Goal: Contribute content: Contribute content

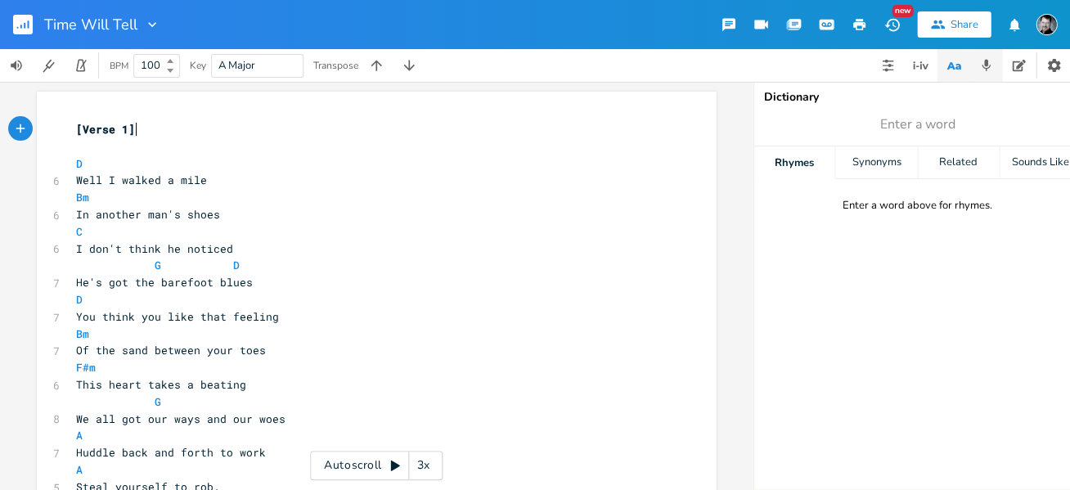
click at [977, 66] on button "button" at bounding box center [986, 65] width 33 height 33
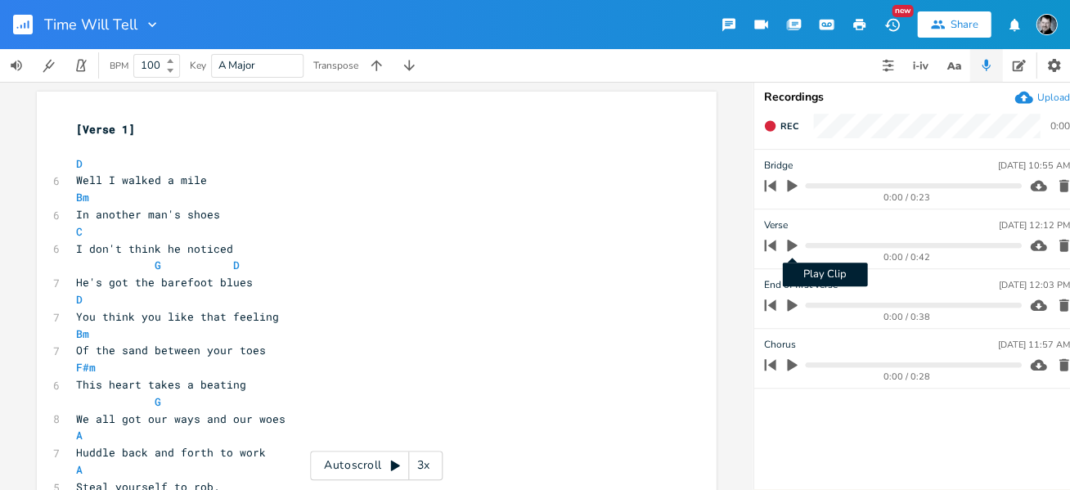
click at [788, 243] on icon "button" at bounding box center [792, 246] width 10 height 12
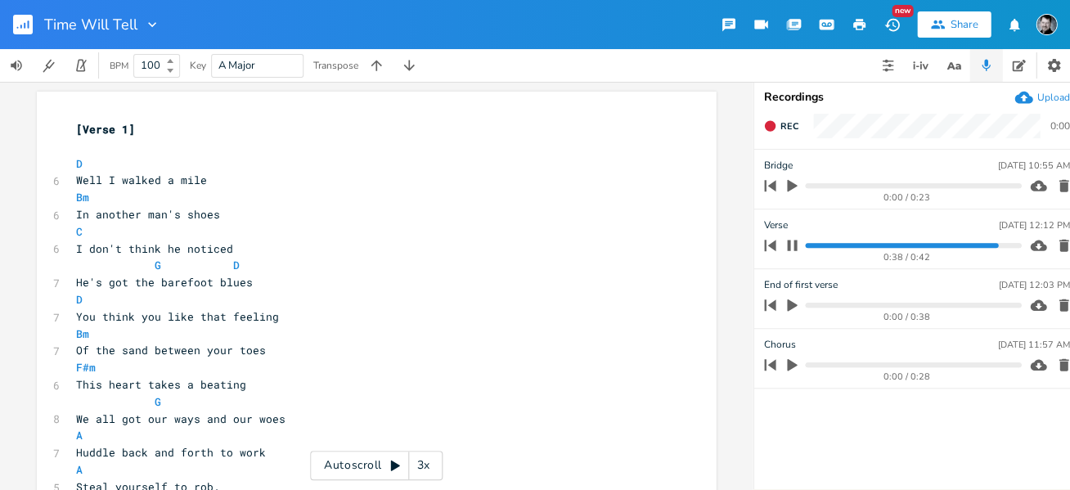
click at [793, 243] on icon "button" at bounding box center [792, 245] width 10 height 11
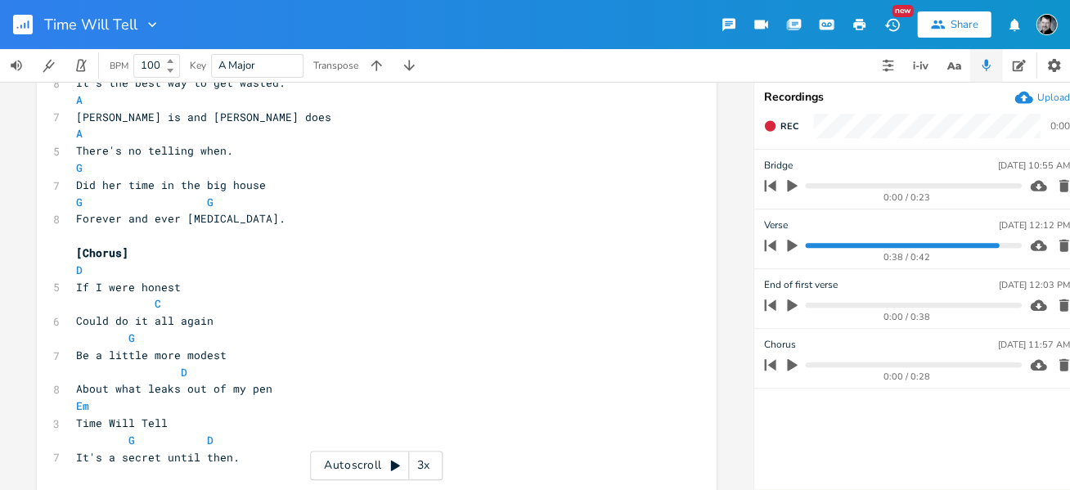
scroll to position [1080, 0]
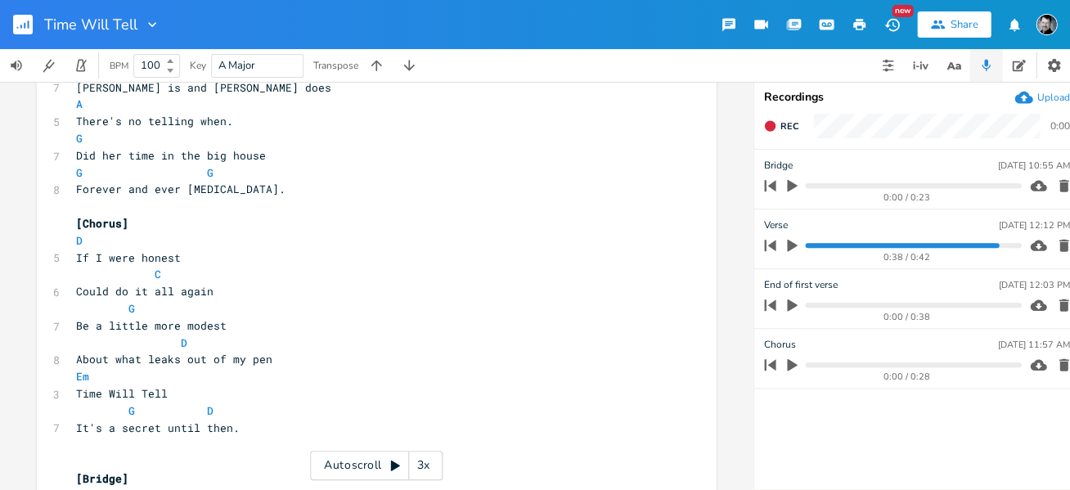
click at [21, 29] on rect "button" at bounding box center [23, 25] width 20 height 20
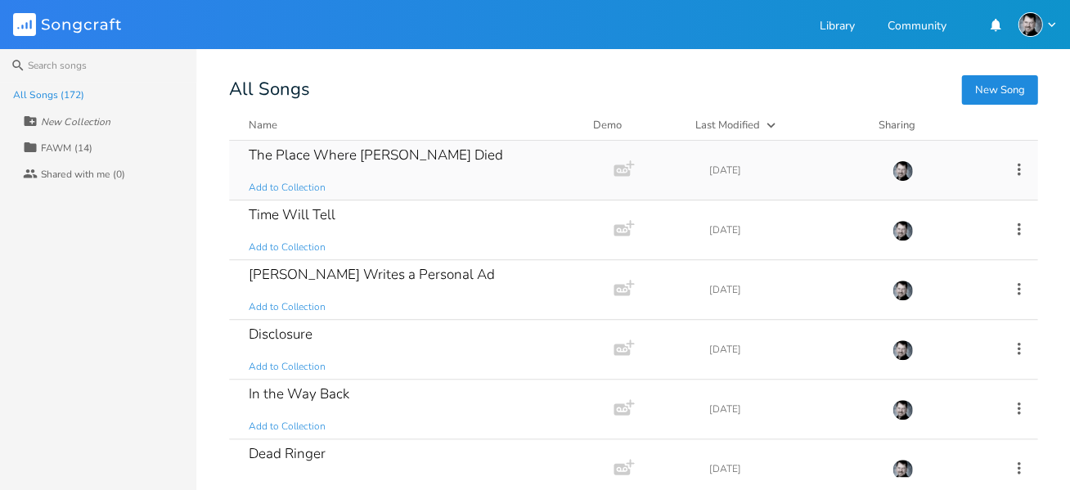
click at [336, 157] on div "The Place Where [PERSON_NAME] Died" at bounding box center [376, 155] width 254 height 14
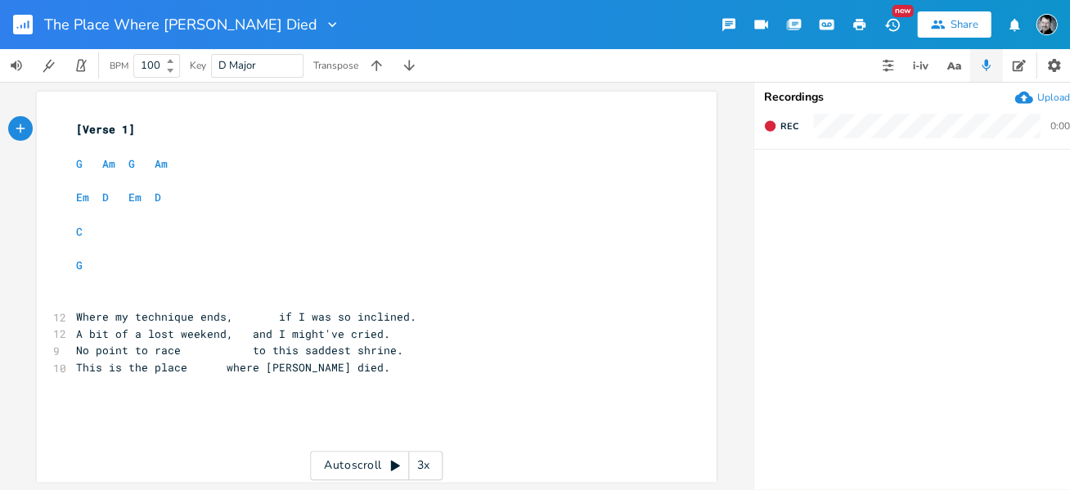
click at [16, 17] on rect "button" at bounding box center [23, 25] width 20 height 20
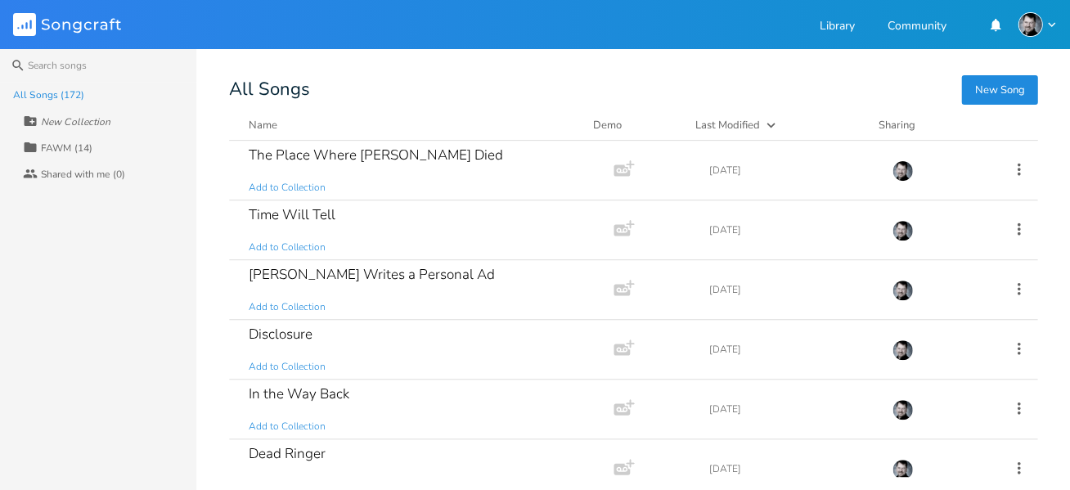
click at [984, 84] on button "New Song" at bounding box center [999, 89] width 76 height 29
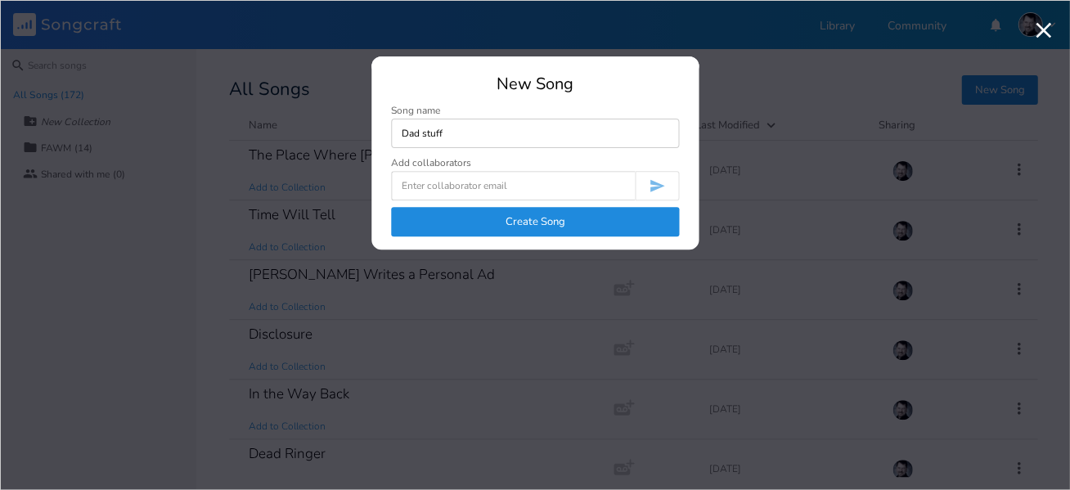
type input "Dad stuff"
click at [597, 219] on button "Create Song" at bounding box center [535, 221] width 288 height 29
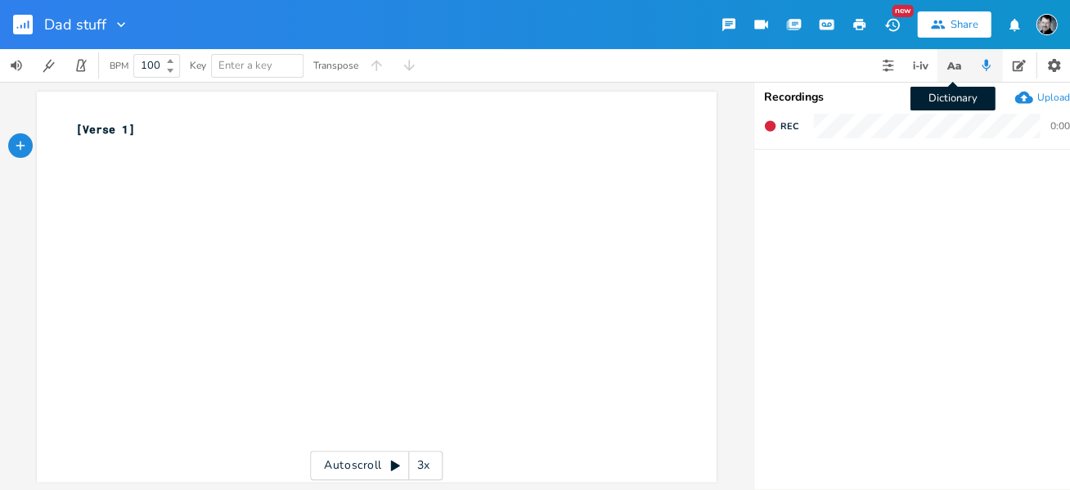
click at [962, 63] on icon "button" at bounding box center [953, 66] width 20 height 20
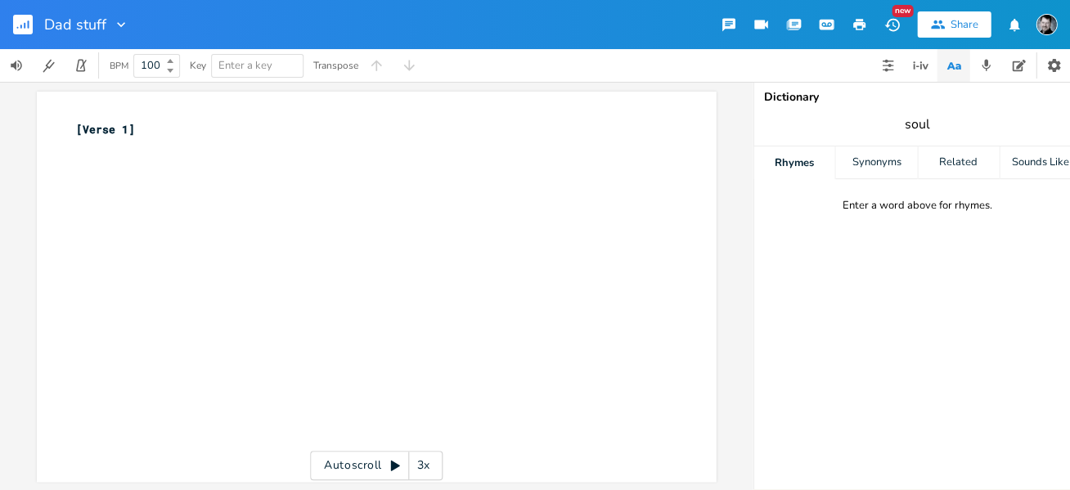
type input "soul"
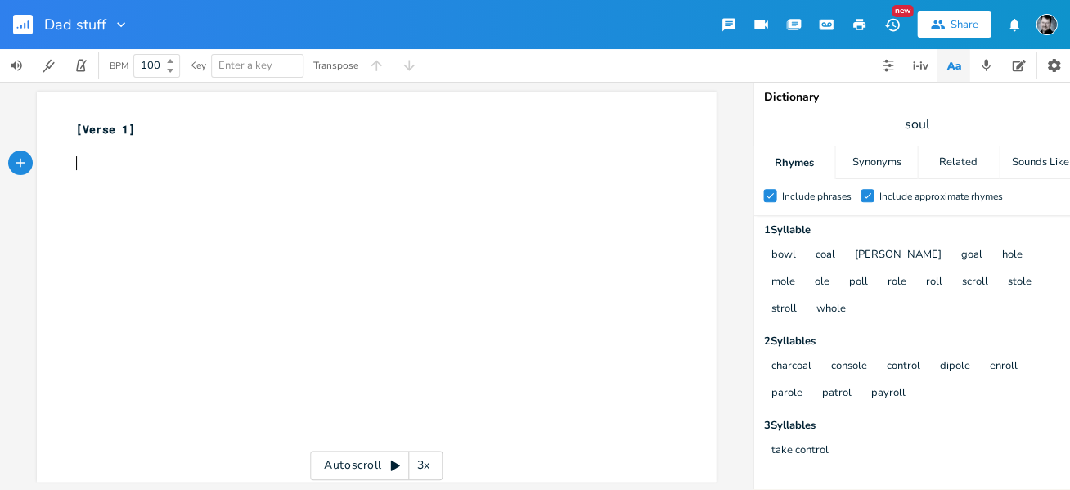
click at [82, 162] on pre "​" at bounding box center [368, 163] width 591 height 17
type textarea "Well you've har"
type textarea "eard about the croo"
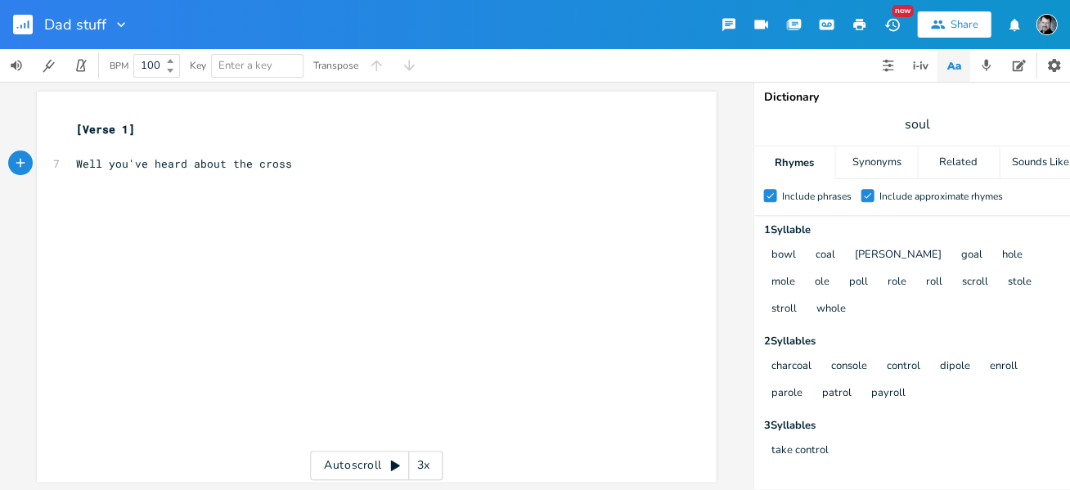
type textarea "ssw"
type textarea "roads"
type textarea "And the r"
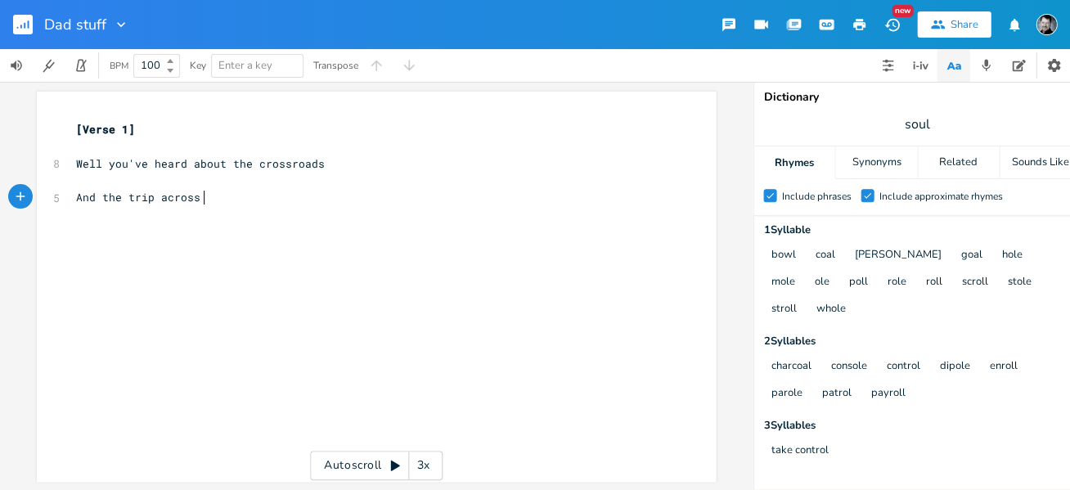
type textarea "trip across a"
type textarea "the dustbowl"
type textarea "I'm here"
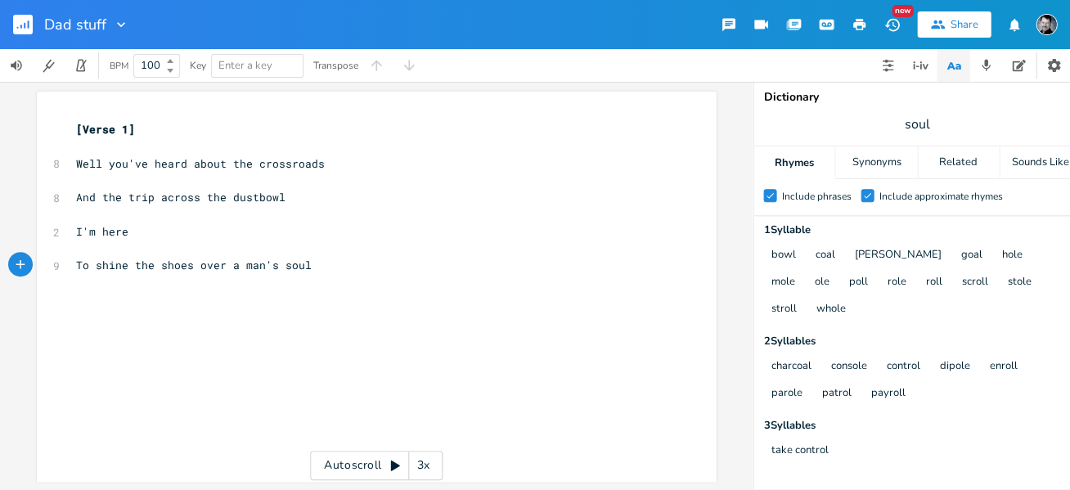
scroll to position [0, 7]
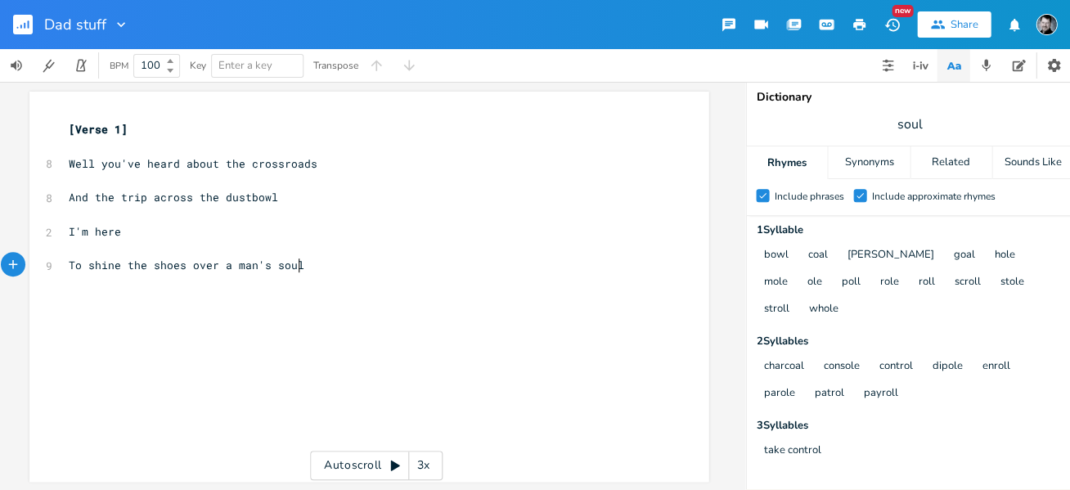
type textarea "To shine the shoes over a man's soul"
drag, startPoint x: 929, startPoint y: 119, endPoint x: 885, endPoint y: 118, distance: 44.2
click at [885, 118] on span "soul" at bounding box center [909, 124] width 327 height 29
type input "roads"
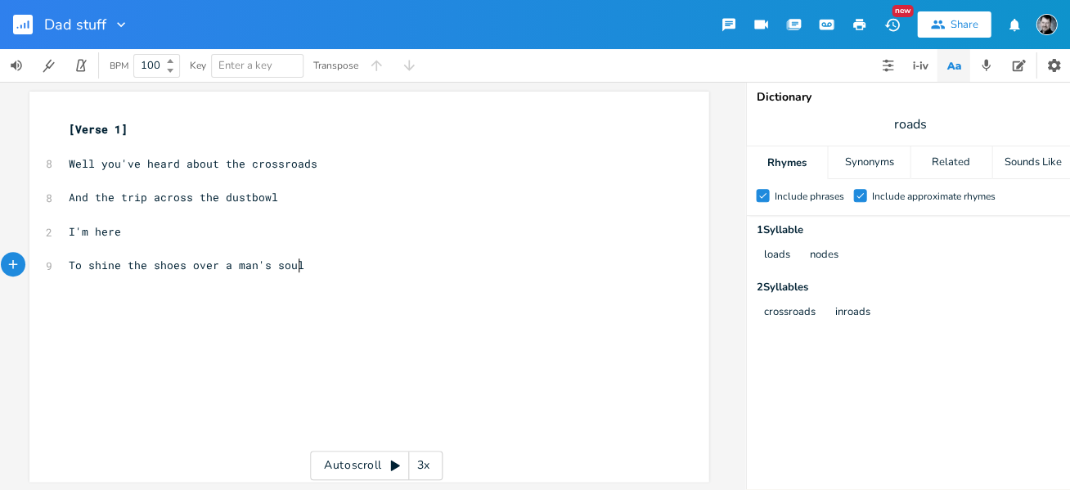
click at [213, 338] on div "xxxxxxxxxx [Verse 1] ​ 8 Well you've heard about the crossroads ​ 8 And the tri…" at bounding box center [381, 302] width 632 height 369
type textarea "If you think I can't apin"
type textarea "paint a deeper blue."
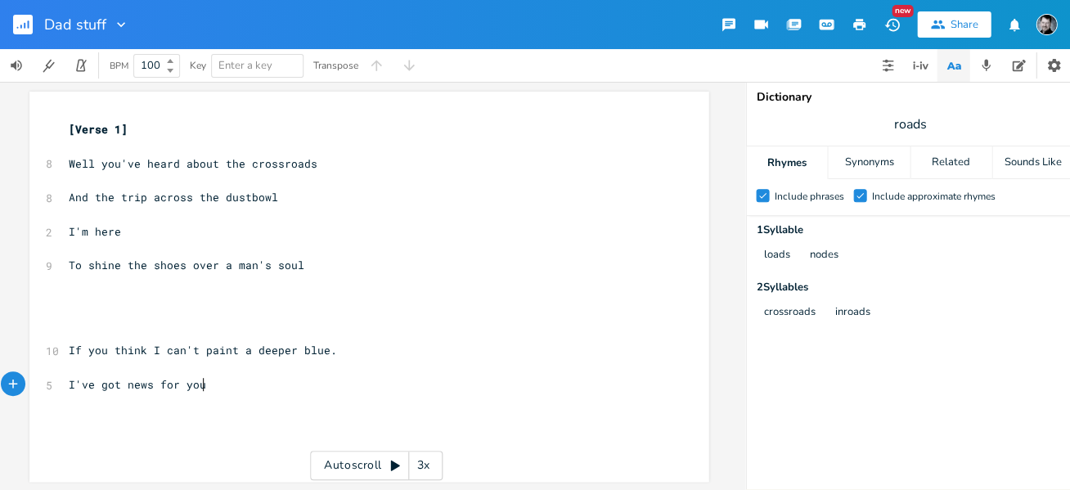
type textarea "I've got news for you."
click at [70, 313] on pre "​" at bounding box center [360, 316] width 591 height 17
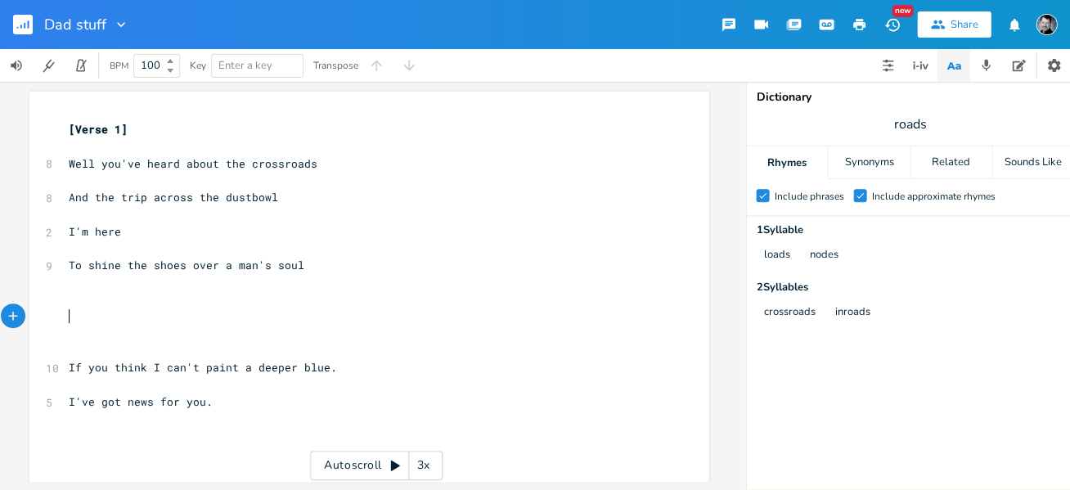
click at [72, 326] on pre "​" at bounding box center [360, 334] width 591 height 17
click at [74, 334] on pre "​" at bounding box center [360, 334] width 591 height 17
drag, startPoint x: 97, startPoint y: 196, endPoint x: 64, endPoint y: 193, distance: 32.9
click at [69, 193] on span "And the trip across the dustbowl" at bounding box center [173, 197] width 209 height 15
type textarea "T"
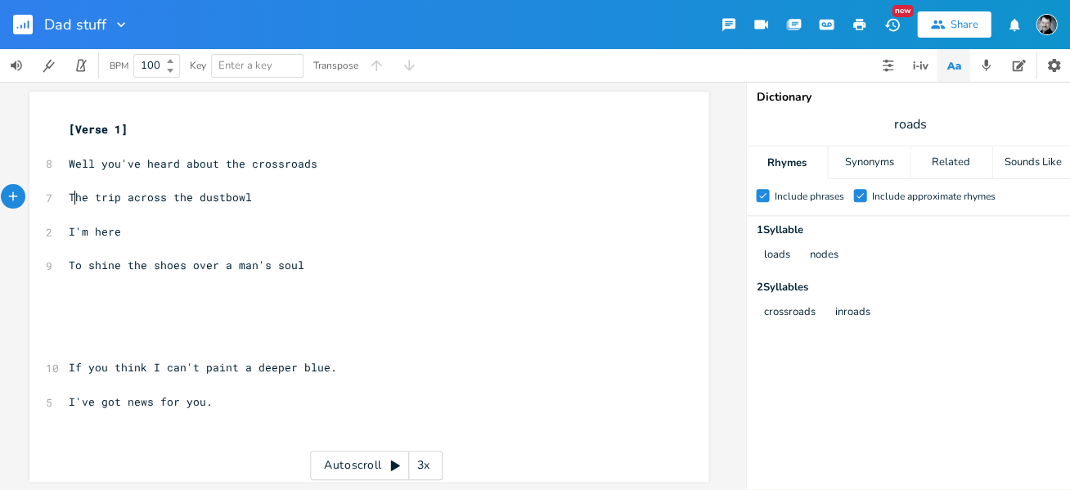
scroll to position [0, 6]
click at [82, 196] on span "The trip across the dustbowl" at bounding box center [160, 197] width 183 height 15
type textarea "at"
drag, startPoint x: 128, startPoint y: 196, endPoint x: 164, endPoint y: 200, distance: 37.0
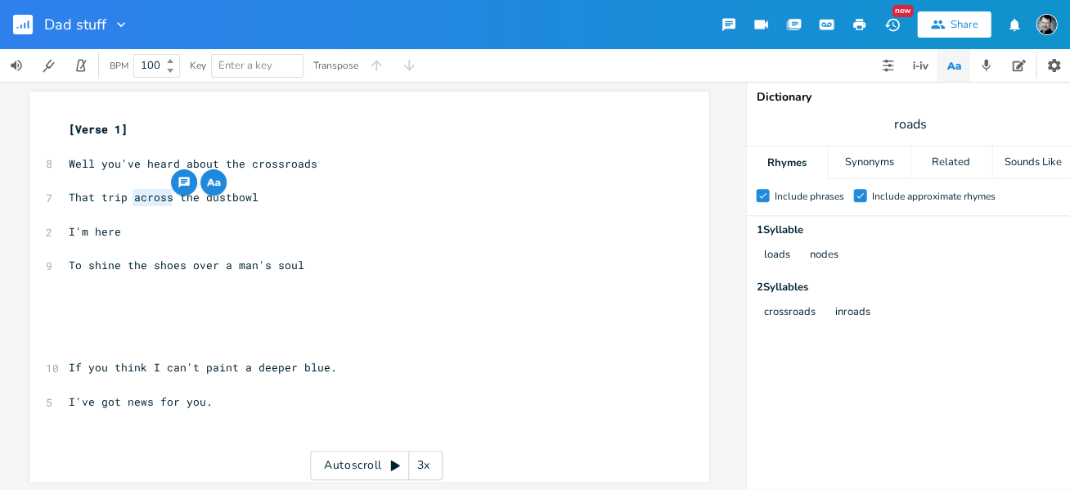
click at [164, 200] on span "That trip across the dustbowl" at bounding box center [164, 197] width 190 height 15
type textarea "through"
drag, startPoint x: 88, startPoint y: 196, endPoint x: 65, endPoint y: 192, distance: 24.1
click at [69, 192] on span "That trip through the dustbowl" at bounding box center [167, 197] width 196 height 15
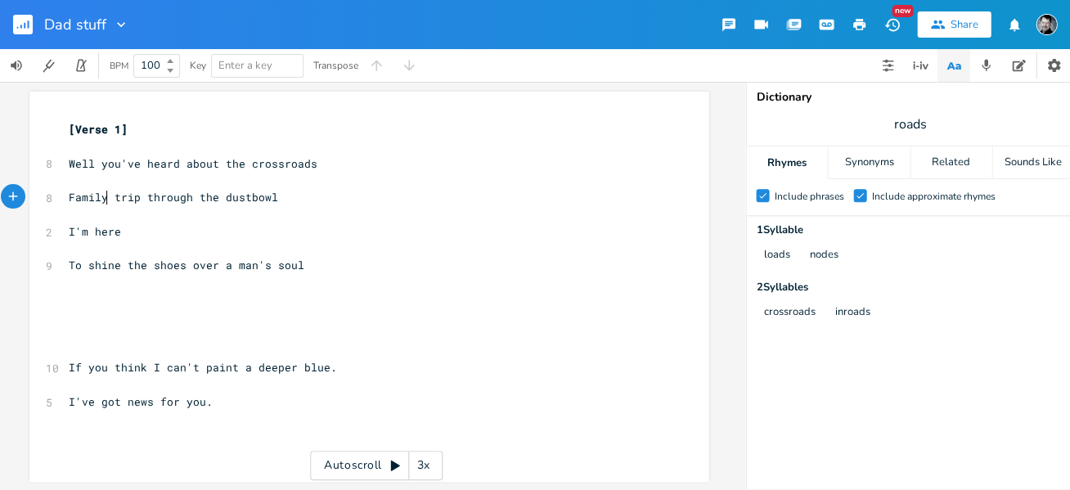
scroll to position [0, 26]
type textarea "Family"
type input "News for you"
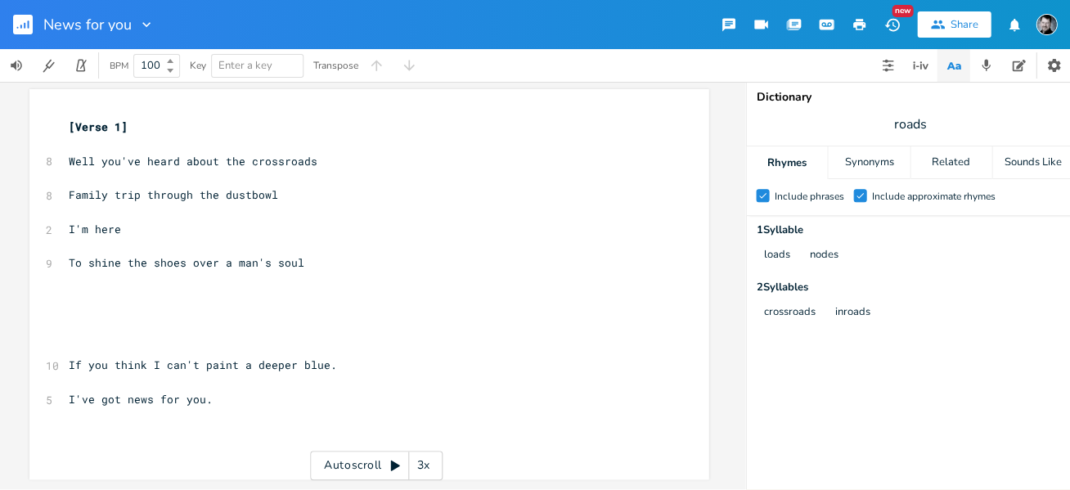
click at [79, 335] on pre "​" at bounding box center [360, 331] width 591 height 17
type textarea "Lying about the true."
click at [73, 308] on pre "​" at bounding box center [360, 314] width 591 height 17
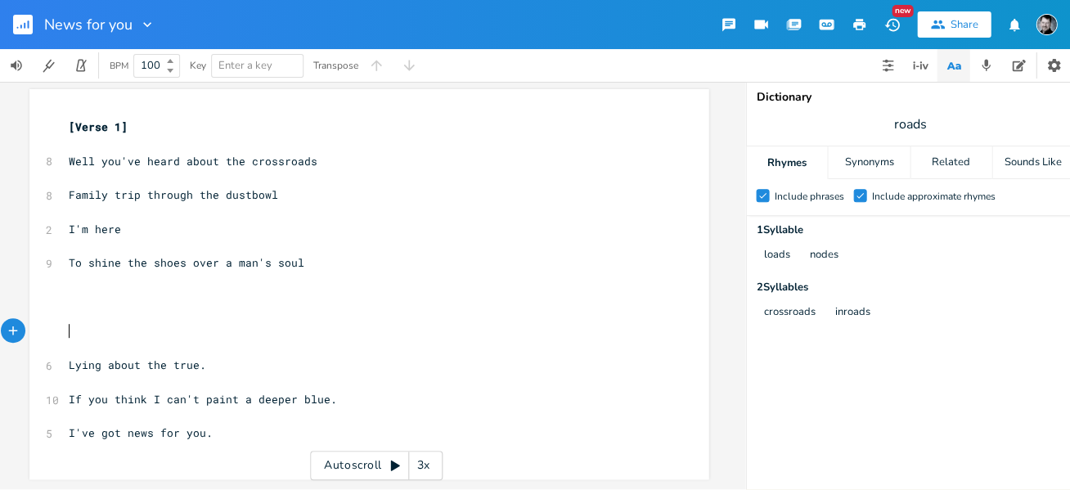
click at [73, 325] on pre "​" at bounding box center [360, 331] width 591 height 17
drag, startPoint x: 943, startPoint y: 125, endPoint x: 891, endPoint y: 116, distance: 52.3
click at [891, 116] on span "roads" at bounding box center [909, 124] width 327 height 29
type textarea "Lying about the true."
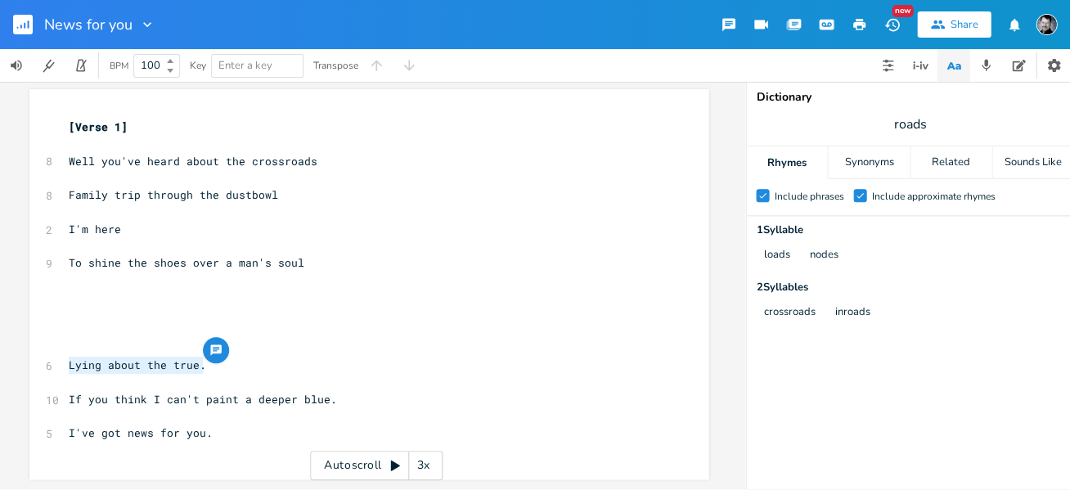
drag, startPoint x: 197, startPoint y: 370, endPoint x: 63, endPoint y: 364, distance: 134.3
click at [69, 364] on span "Lying about the true." at bounding box center [137, 365] width 137 height 15
click at [57, 338] on div "x [Verse 1] ​ 8 Well you've heard about the crossroads ​ 8 Family trip through …" at bounding box center [368, 284] width 679 height 390
click at [65, 334] on pre "​" at bounding box center [360, 331] width 591 height 17
drag, startPoint x: 135, startPoint y: 194, endPoint x: 60, endPoint y: 190, distance: 75.4
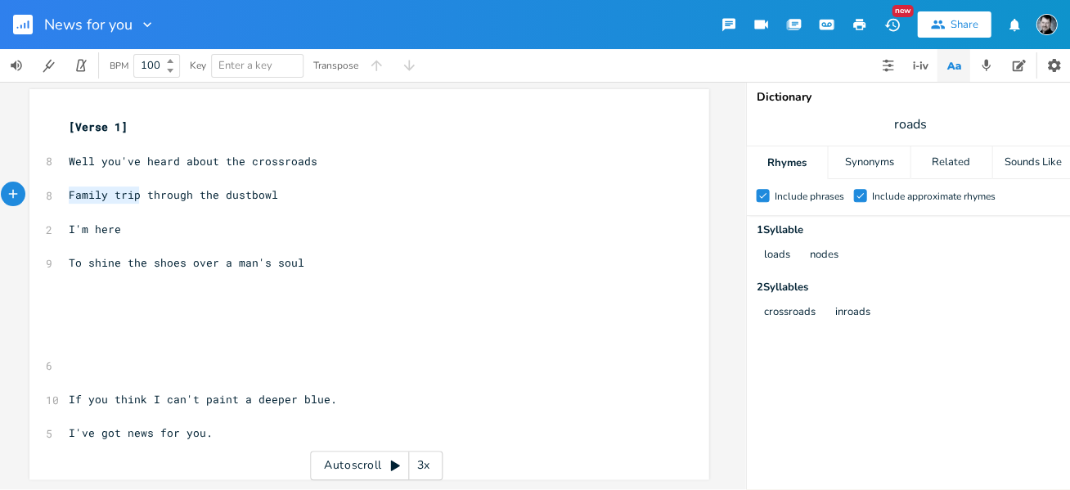
click at [65, 190] on pre "Family trip through the dustbowl" at bounding box center [360, 195] width 591 height 17
type textarea "Vacatons"
type textarea "ions"
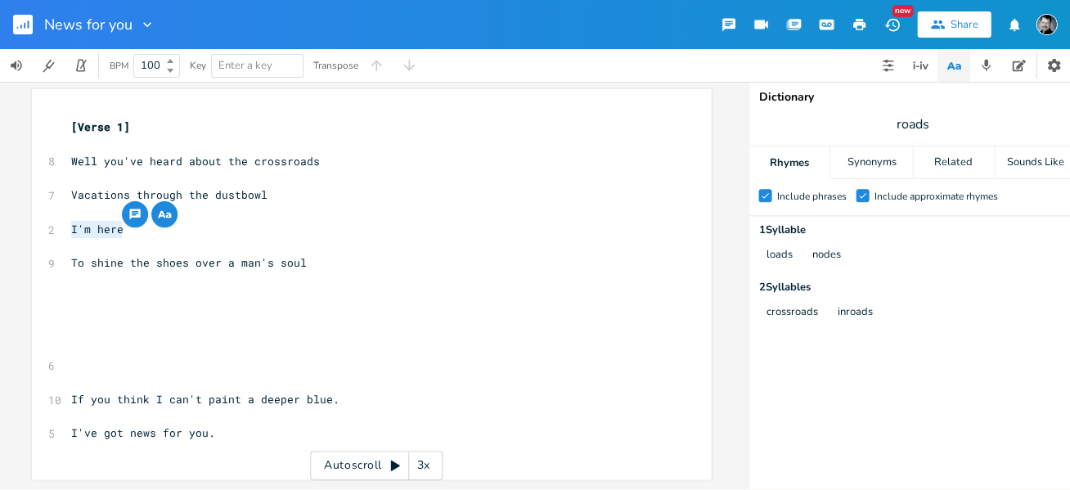
drag, startPoint x: 124, startPoint y: 228, endPoint x: 52, endPoint y: 226, distance: 72.9
click at [52, 226] on div "I'm here x [Verse 1] ​ 8 Well you've heard about the crossroads ​ 7 Vacations t…" at bounding box center [371, 284] width 679 height 390
type textarea "There are fools by the trucklod"
type textarea "ad"
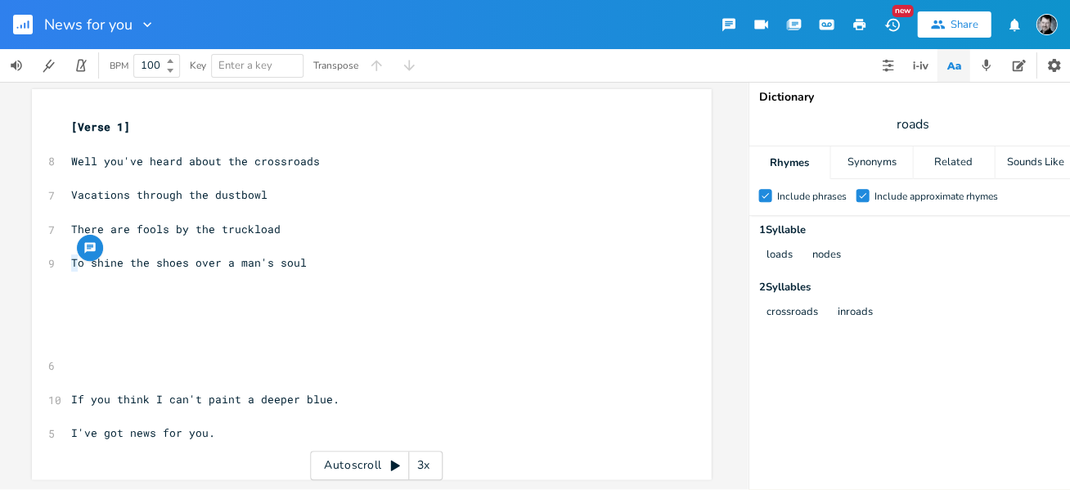
click at [72, 262] on span "To shine the shoes over a man's soul" at bounding box center [189, 262] width 236 height 15
type textarea "WAit"
type textarea "aiting to"
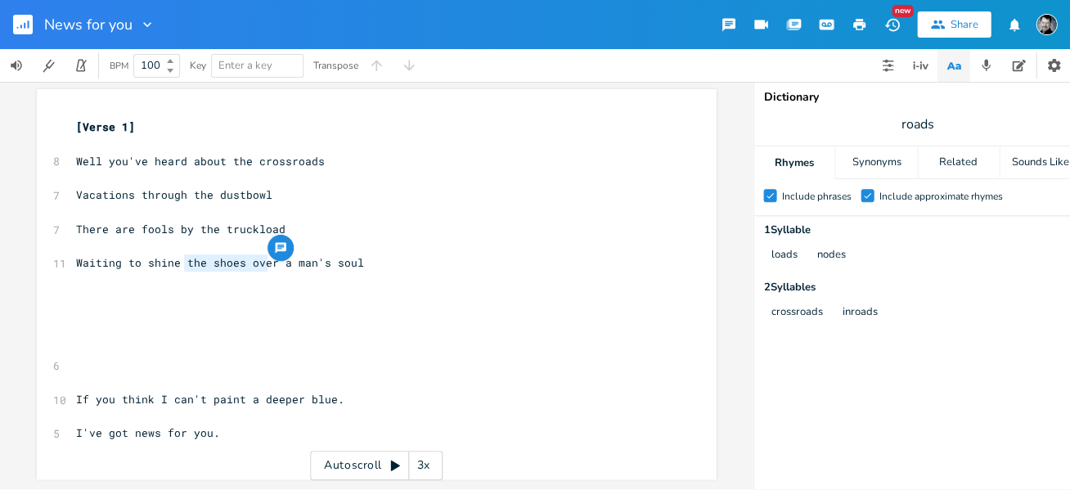
type textarea "the shoes over"
drag, startPoint x: 182, startPoint y: 264, endPoint x: 248, endPoint y: 277, distance: 66.6
click at [275, 268] on span "Waiting to shine the shoes over a man's soul" at bounding box center [220, 262] width 288 height 15
click at [78, 344] on pre "​" at bounding box center [368, 348] width 591 height 17
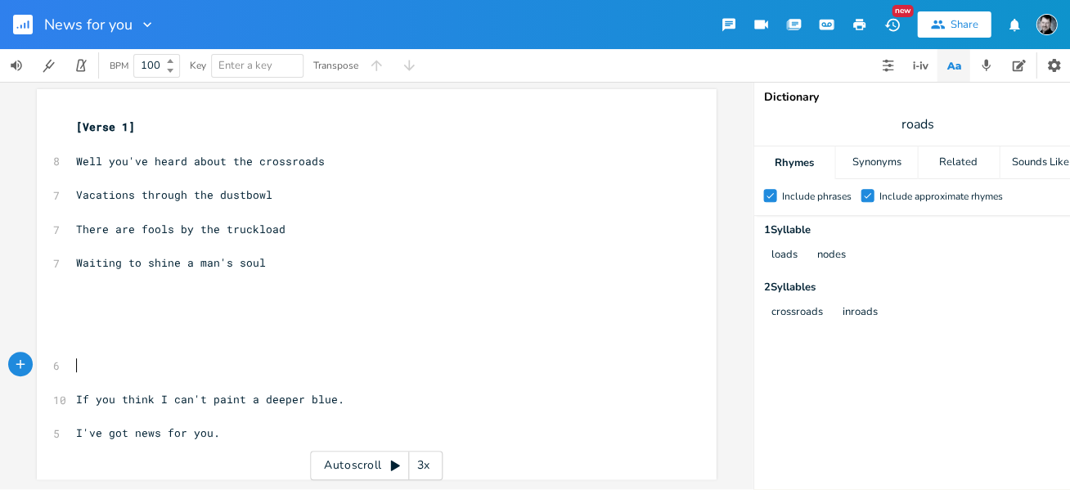
click at [80, 370] on pre "​" at bounding box center [368, 365] width 591 height 17
click at [73, 342] on pre "​" at bounding box center [368, 348] width 591 height 17
type textarea "Dare me to sink to your level"
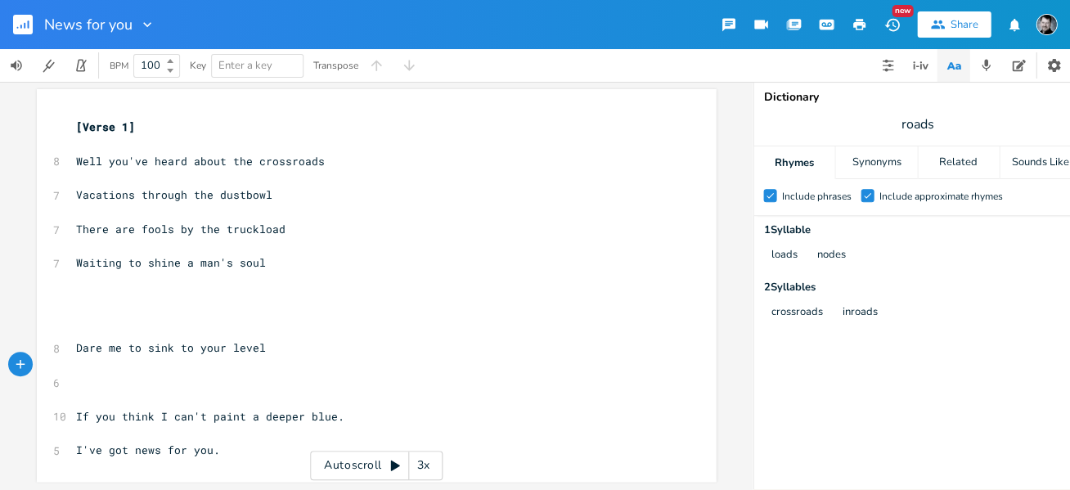
click at [97, 394] on pre "​" at bounding box center [368, 399] width 591 height 17
click at [95, 385] on pre "​" at bounding box center [368, 382] width 591 height 17
drag, startPoint x: 941, startPoint y: 127, endPoint x: 880, endPoint y: 128, distance: 60.6
click at [881, 126] on span "roads" at bounding box center [917, 124] width 327 height 29
type input "level"
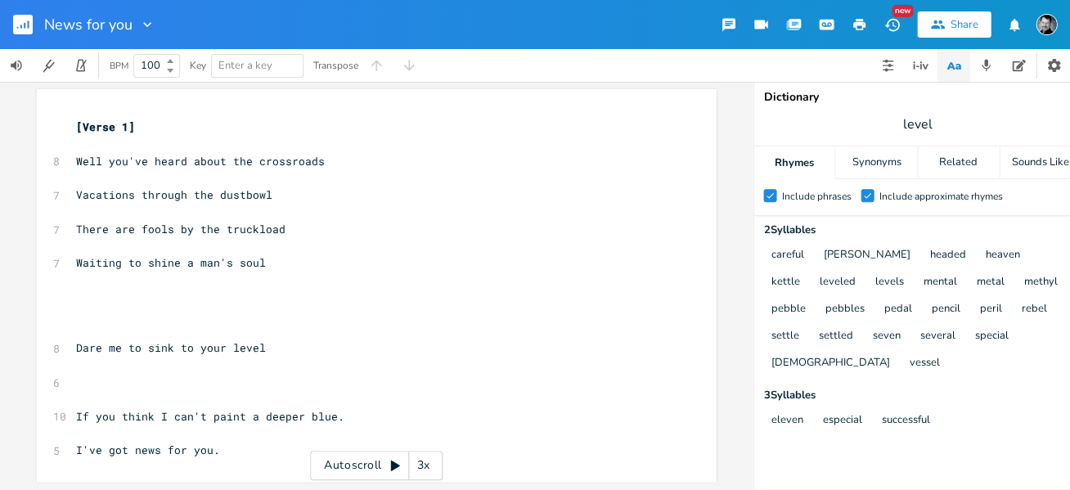
scroll to position [0, 0]
click at [88, 386] on pre "​" at bounding box center [368, 382] width 591 height 17
type textarea "Liek a"
type textarea "ke a pot calls the kettle"
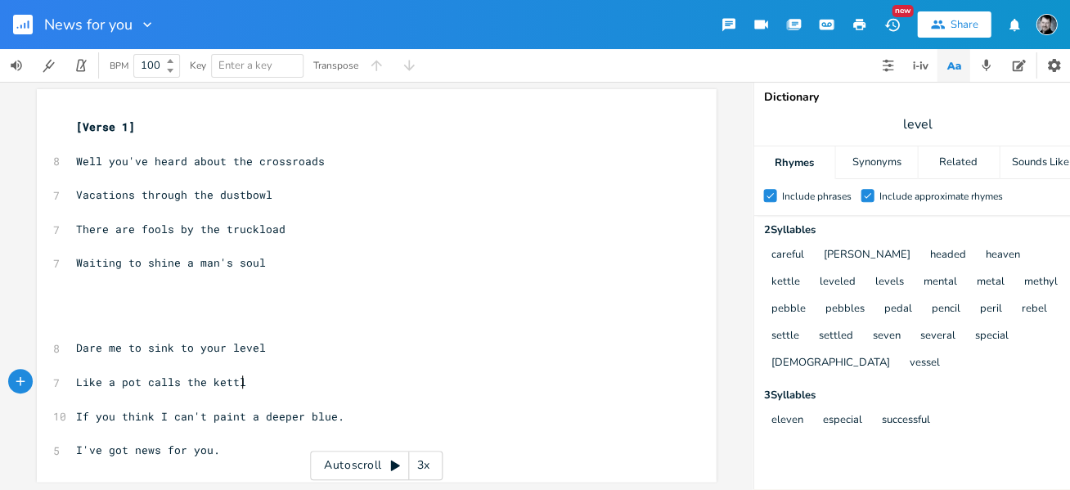
scroll to position [0, 94]
click at [142, 386] on span "Like a pot calls the kettle" at bounding box center [164, 382] width 177 height 15
type textarea "that"
click at [101, 321] on pre "​" at bounding box center [368, 314] width 591 height 17
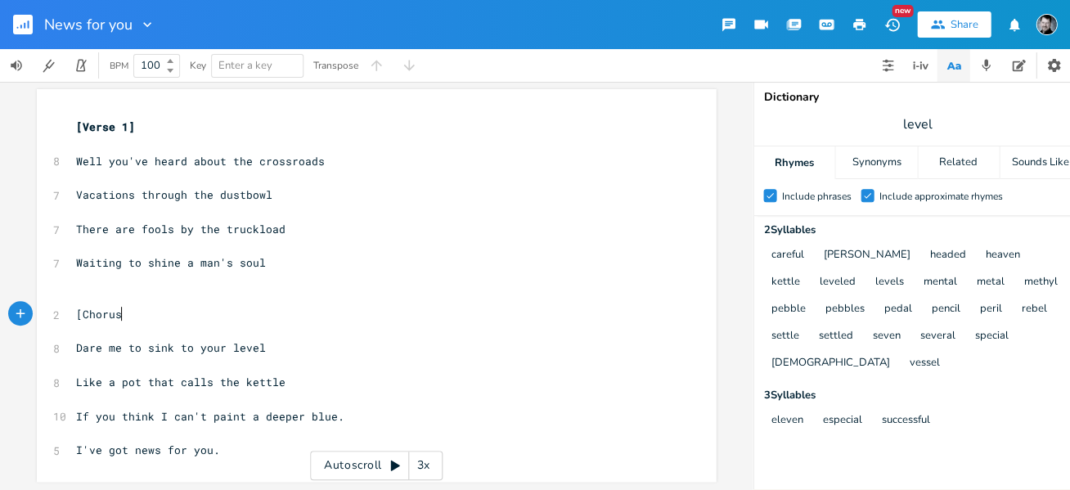
type textarea "[Chorus]"
click at [108, 147] on pre "​" at bounding box center [368, 144] width 591 height 17
type textarea "C"
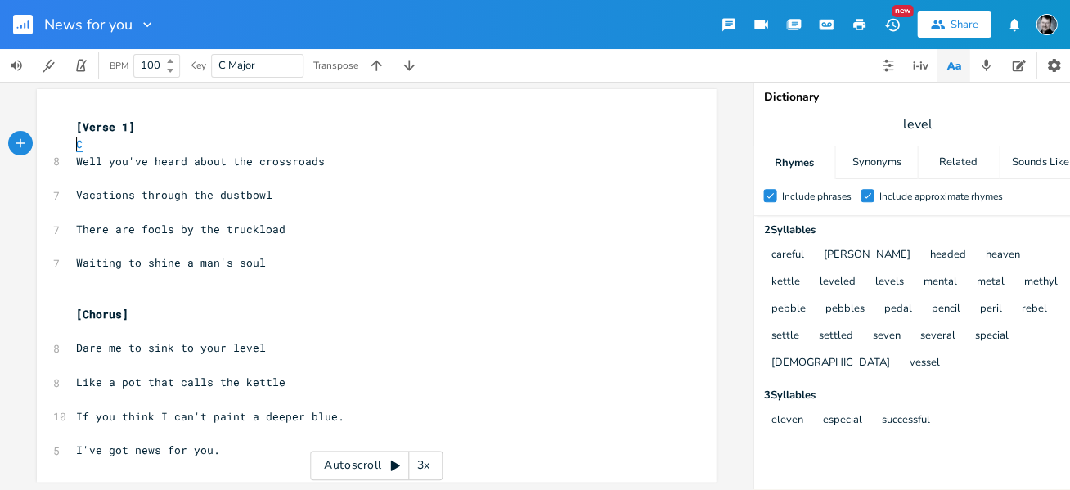
click at [76, 146] on span "C" at bounding box center [79, 145] width 7 height 16
click at [170, 144] on pre "C" at bounding box center [368, 144] width 591 height 17
type textarea "F"
type textarea "C"
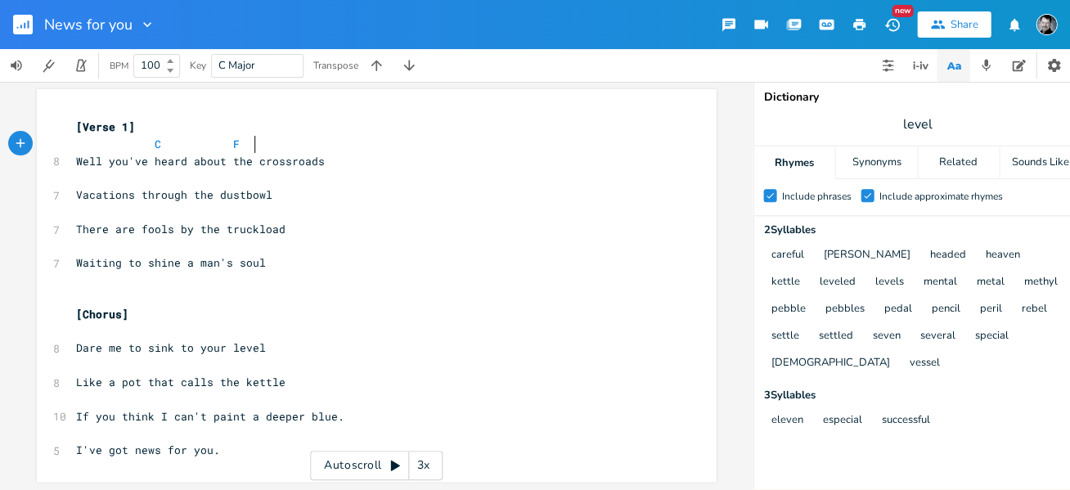
scroll to position [0, 7]
click at [194, 147] on span at bounding box center [194, 144] width 26 height 17
click at [75, 184] on pre "​" at bounding box center [368, 177] width 591 height 17
type textarea "C"
type textarea "B"
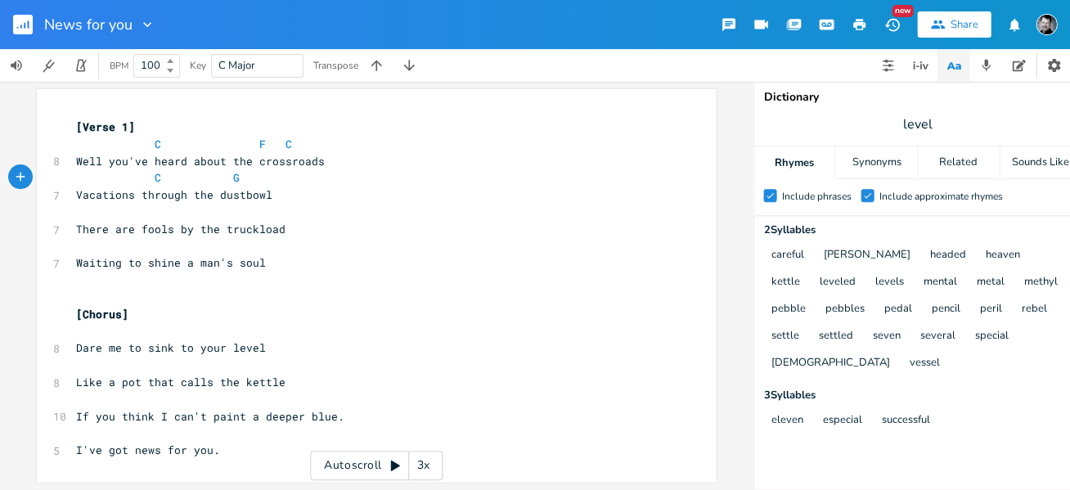
type textarea "GC"
click at [232, 181] on span "C GC" at bounding box center [161, 177] width 170 height 15
click at [121, 218] on pre "​" at bounding box center [368, 212] width 591 height 17
click at [85, 252] on pre "​" at bounding box center [368, 246] width 591 height 17
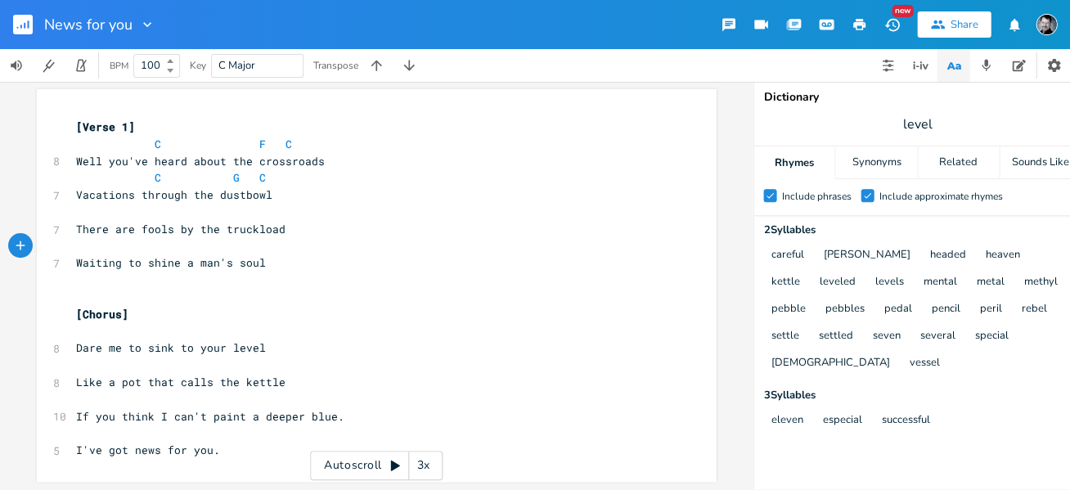
type textarea "F"
type textarea "C"
click at [73, 215] on pre "​" at bounding box center [368, 212] width 591 height 17
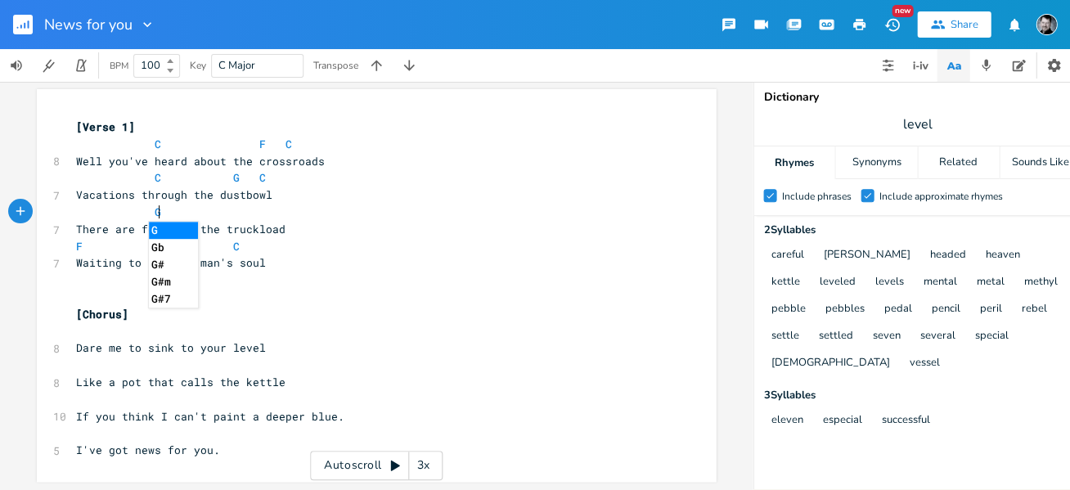
type textarea "G"
click at [62, 292] on div "G x [Verse 1] C F C 8 Well you've heard about the crossroads C G C 7 Vacations …" at bounding box center [376, 285] width 679 height 393
click at [76, 334] on pre "​" at bounding box center [367, 331] width 591 height 17
type textarea "F"
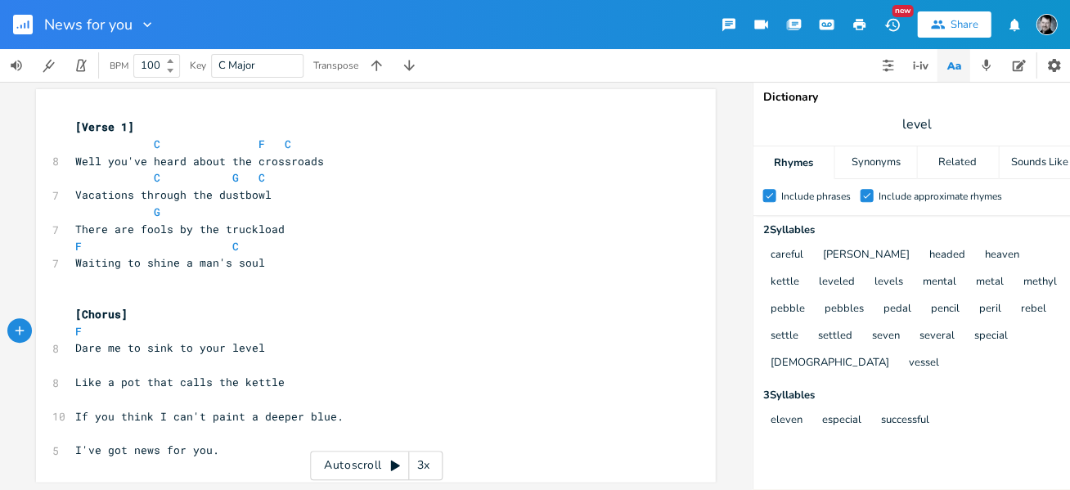
scroll to position [0, 4]
type textarea "–g"
type textarea "g"
click at [169, 347] on li "G" at bounding box center [178, 349] width 49 height 17
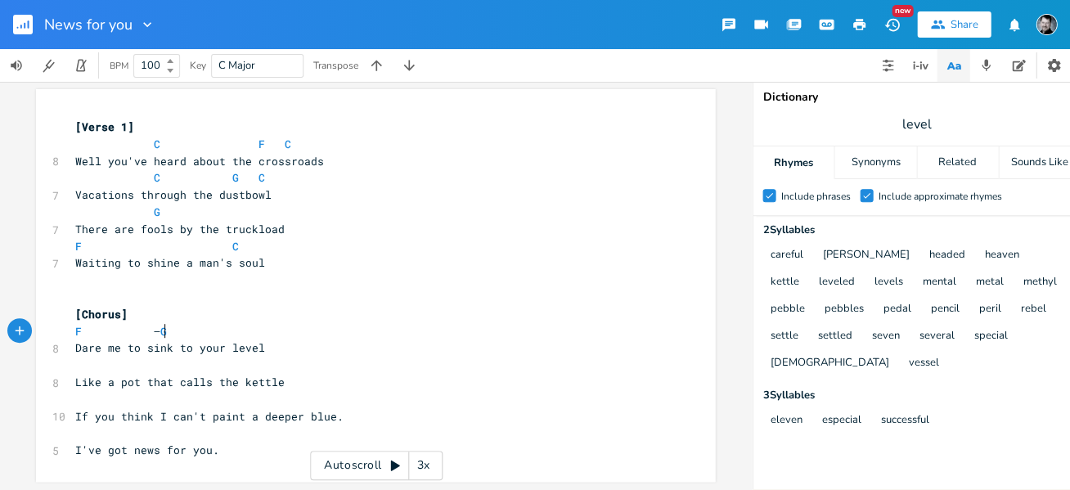
click at [180, 331] on pre "F – G" at bounding box center [367, 331] width 591 height 17
type textarea "C"
click at [95, 370] on pre "​" at bounding box center [367, 365] width 591 height 17
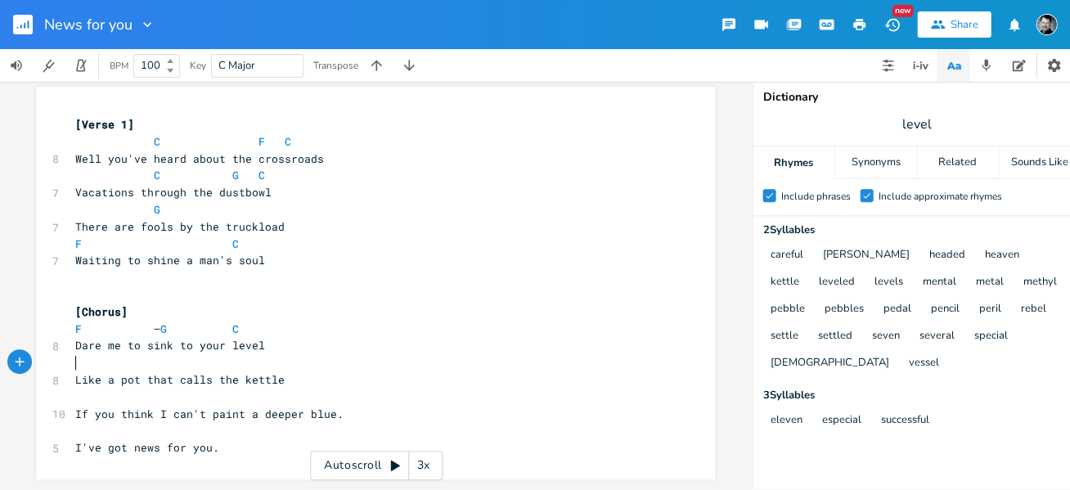
click at [189, 321] on span at bounding box center [193, 329] width 26 height 17
type textarea "F"
click at [196, 321] on span at bounding box center [194, 329] width 26 height 17
type textarea "]]"
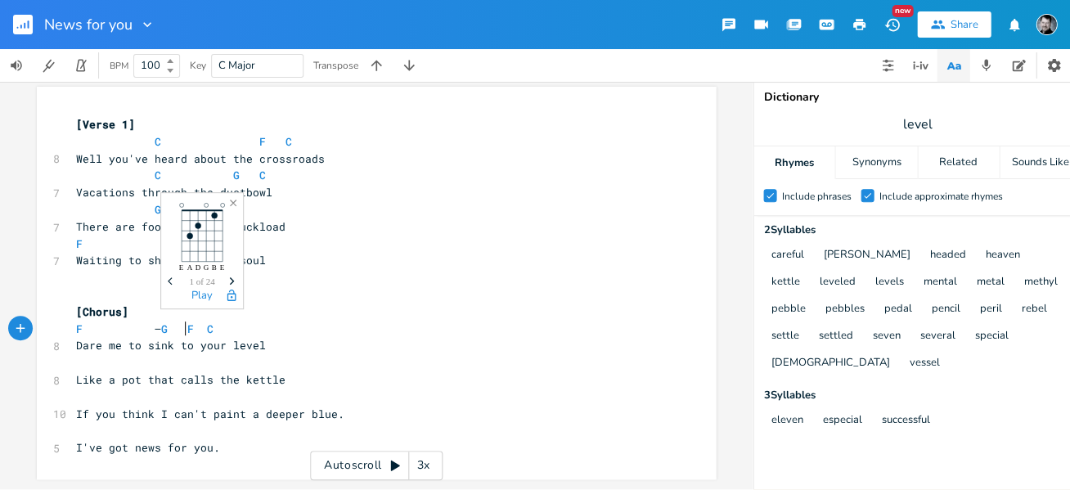
scroll to position [0, 2]
click at [207, 322] on span "C" at bounding box center [210, 330] width 7 height 16
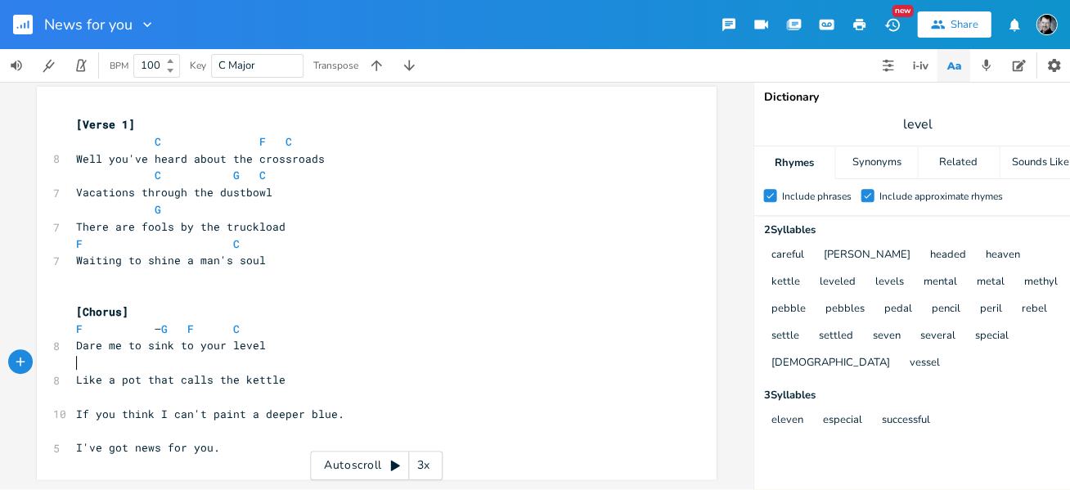
click at [122, 354] on pre "​" at bounding box center [368, 362] width 591 height 17
click at [124, 390] on pre "​" at bounding box center [368, 397] width 591 height 17
type textarea "C"
type textarea "F"
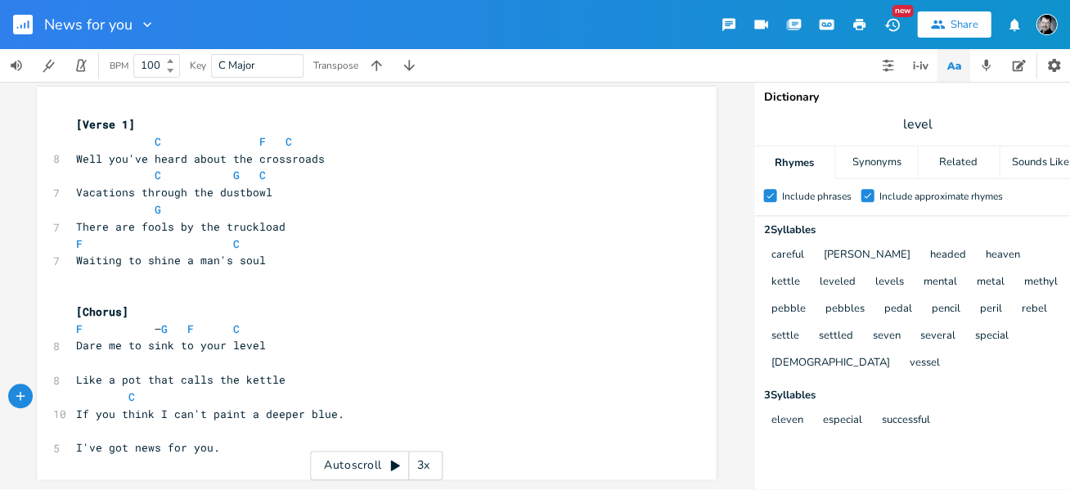
scroll to position [0, 5]
click at [116, 422] on pre "​" at bounding box center [368, 430] width 591 height 17
type textarea "G"
type textarea "C"
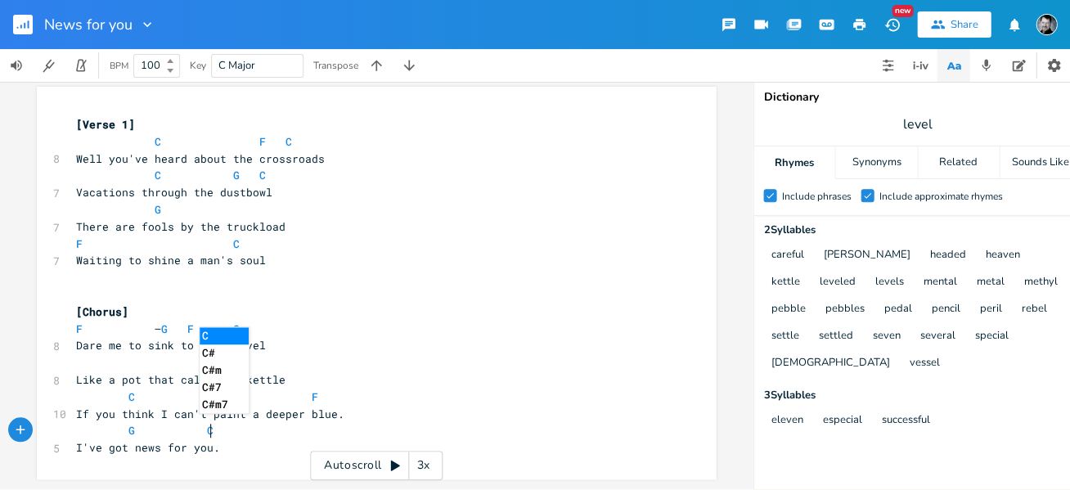
click at [516, 321] on pre "F – G F C" at bounding box center [368, 329] width 591 height 17
click at [170, 358] on pre "​" at bounding box center [368, 362] width 591 height 17
type textarea "G"
click at [420, 321] on pre "F – G F C" at bounding box center [368, 329] width 591 height 17
click at [233, 355] on span "G" at bounding box center [236, 363] width 7 height 16
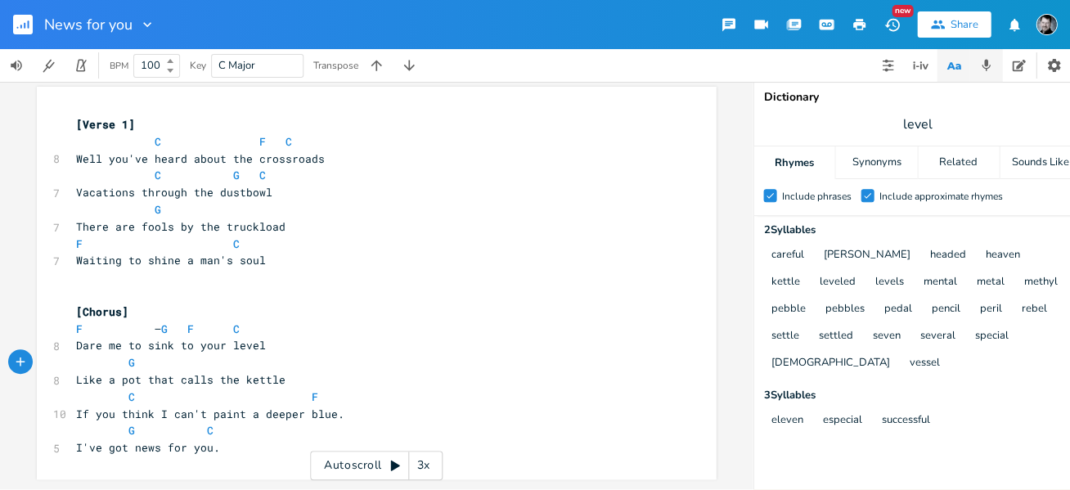
click at [979, 61] on icon "button" at bounding box center [986, 65] width 15 height 15
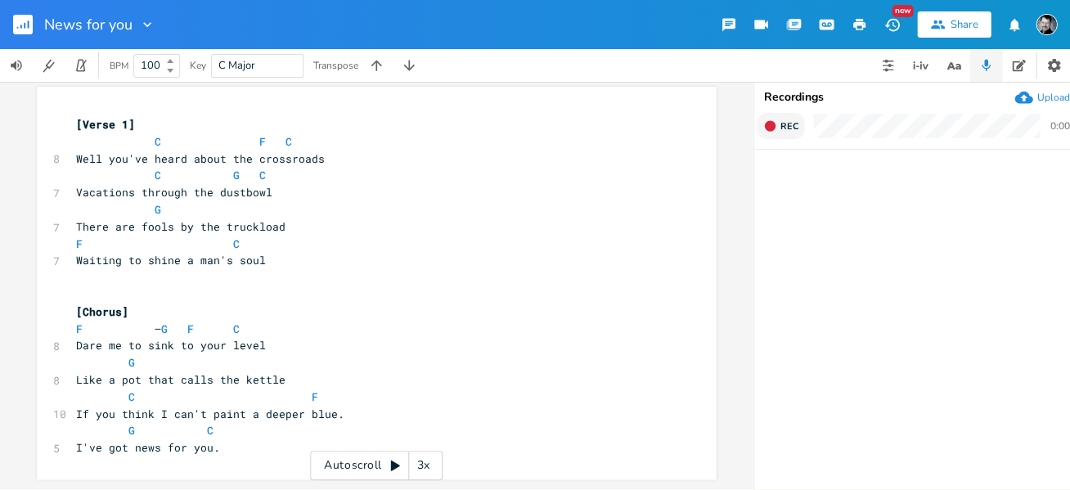
click at [793, 124] on span "Rec" at bounding box center [789, 126] width 18 height 12
click at [786, 118] on button "End" at bounding box center [781, 126] width 48 height 26
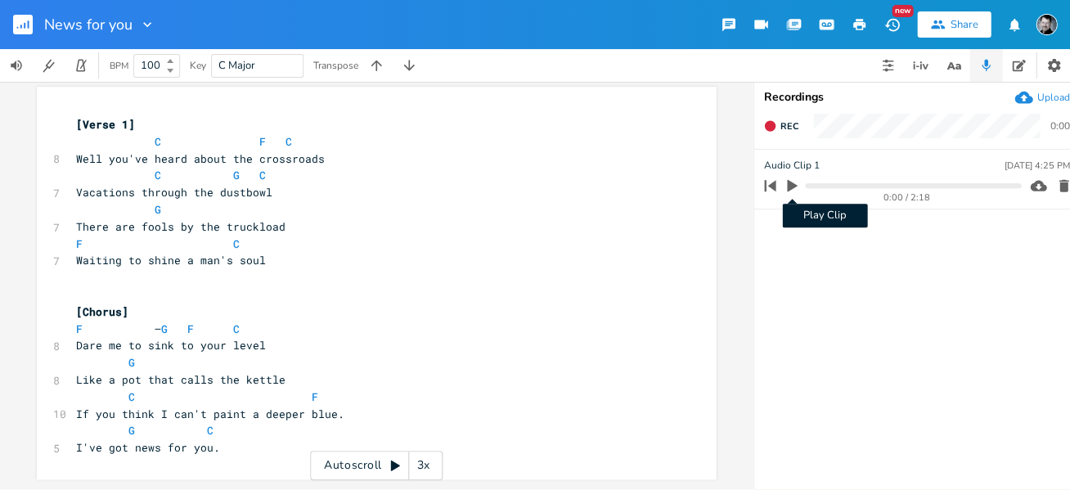
click at [792, 185] on icon "button" at bounding box center [792, 186] width 10 height 12
drag, startPoint x: 142, startPoint y: 217, endPoint x: 70, endPoint y: 214, distance: 71.3
click at [76, 219] on span "There are fools by the truckload" at bounding box center [180, 226] width 209 height 15
type textarea "F"
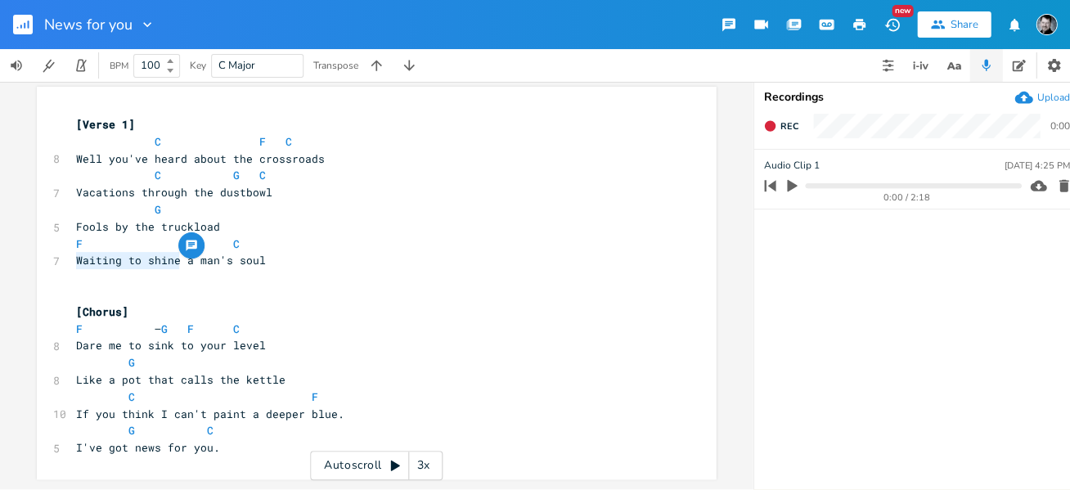
drag, startPoint x: 175, startPoint y: 251, endPoint x: 71, endPoint y: 253, distance: 103.9
click at [76, 253] on span "Waiting to shine a man's soul" at bounding box center [171, 260] width 190 height 15
type textarea "Shine"
type textarea "ing up"
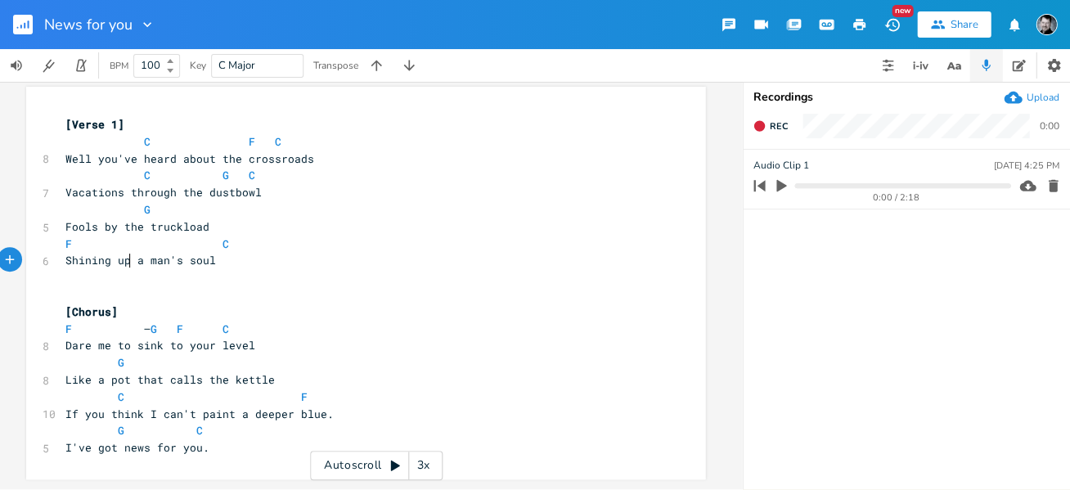
scroll to position [0, 11]
click at [87, 253] on span "Shining up a man's soul" at bounding box center [140, 260] width 151 height 15
click at [297, 269] on pre "​" at bounding box center [357, 277] width 591 height 17
click at [223, 236] on span "C" at bounding box center [226, 244] width 7 height 16
click at [380, 254] on pre "Shining up a man's soul" at bounding box center [357, 260] width 591 height 17
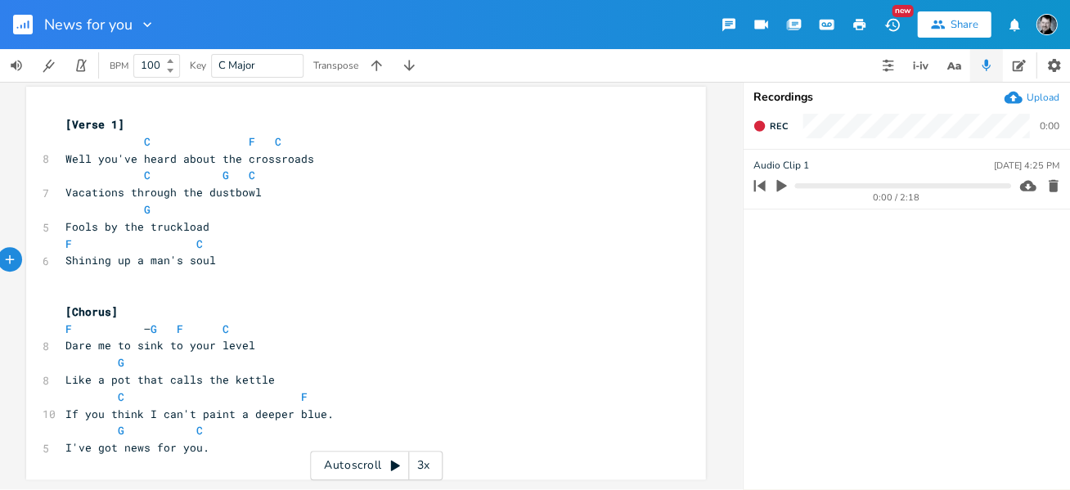
scroll to position [12, 0]
